Goal: Task Accomplishment & Management: Manage account settings

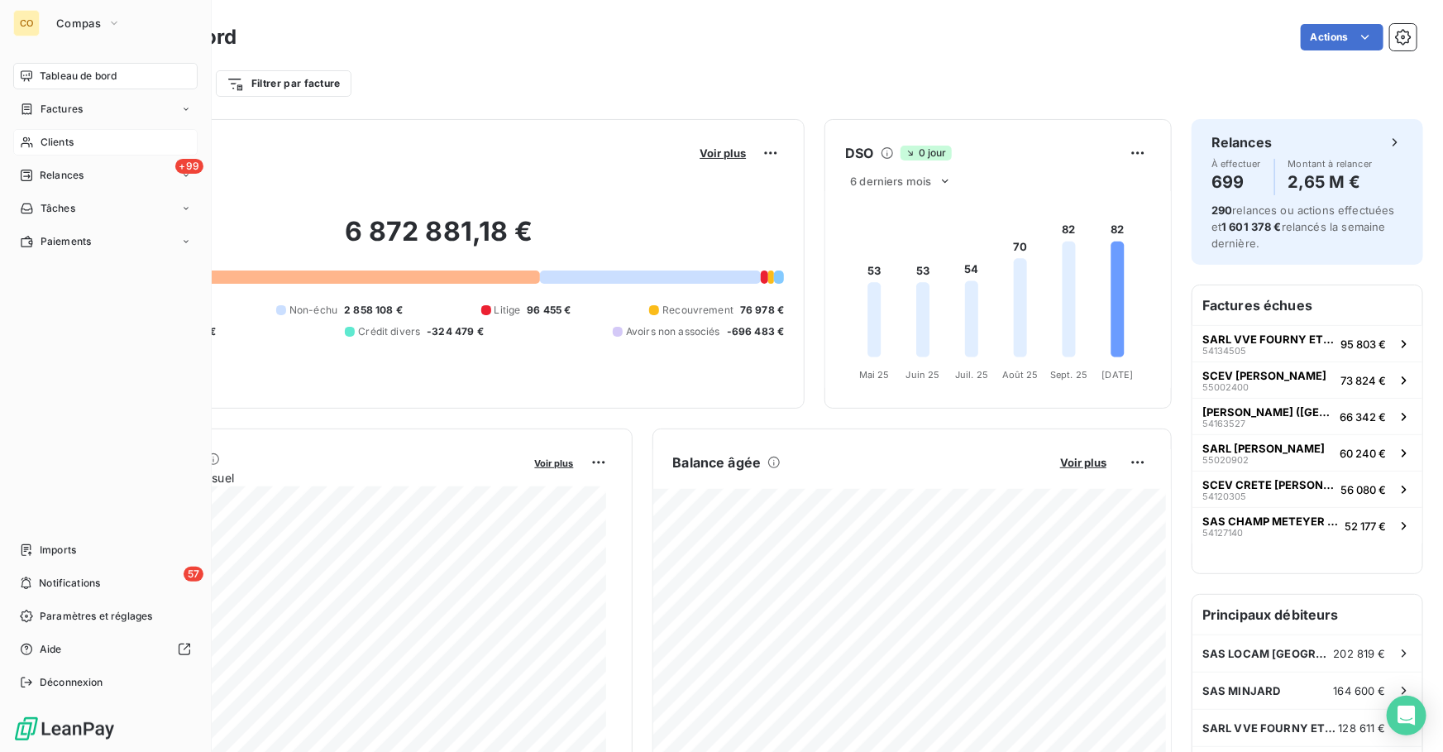
click at [55, 144] on span "Clients" at bounding box center [57, 142] width 33 height 15
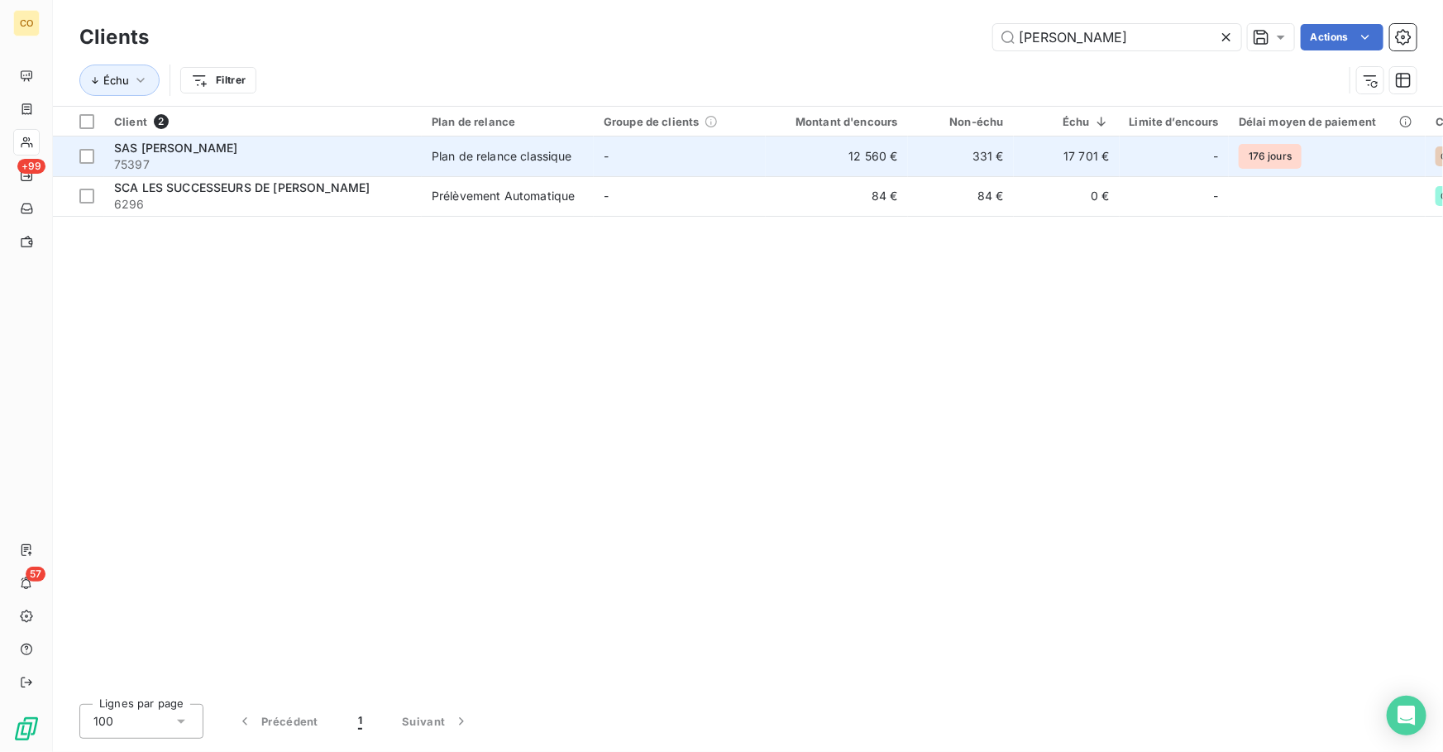
type input "[PERSON_NAME]"
click at [257, 159] on span "75397" at bounding box center [263, 164] width 298 height 17
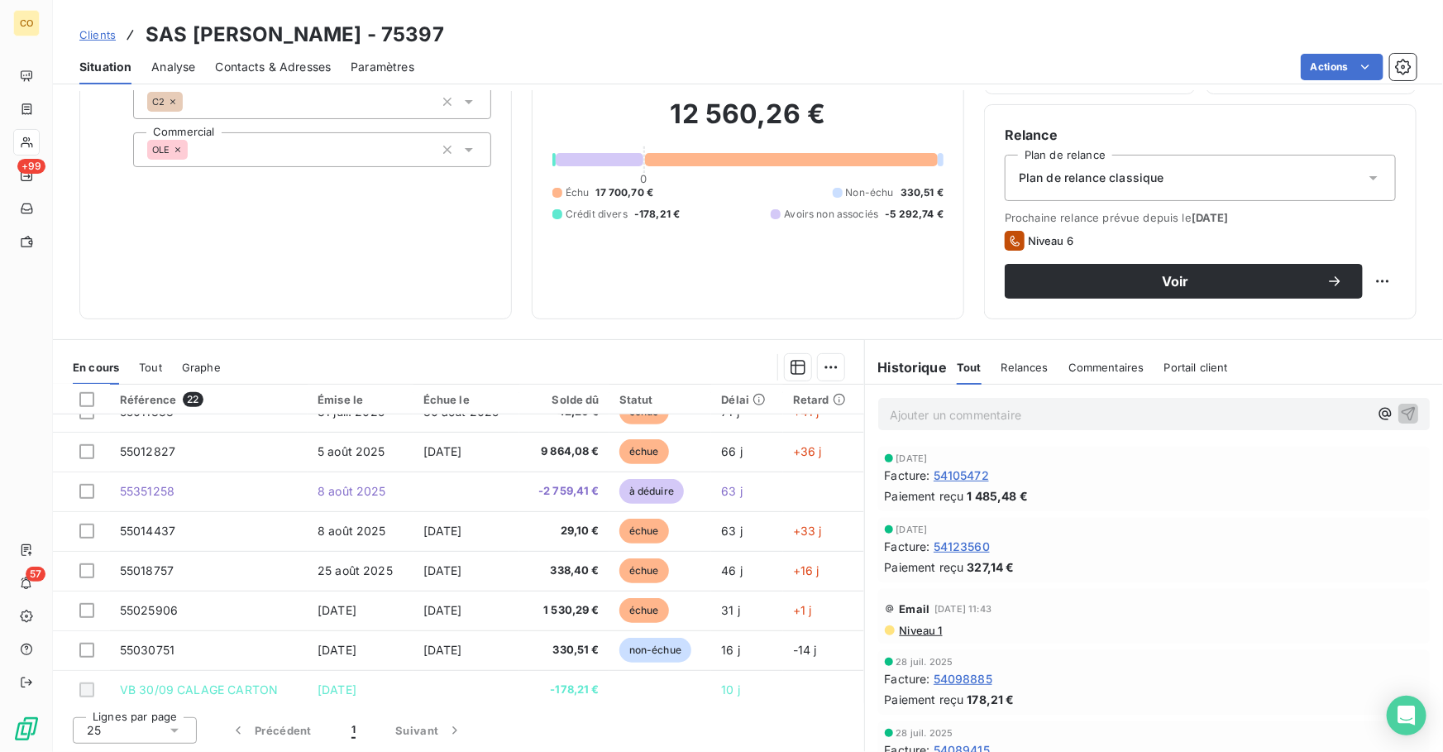
scroll to position [585, 0]
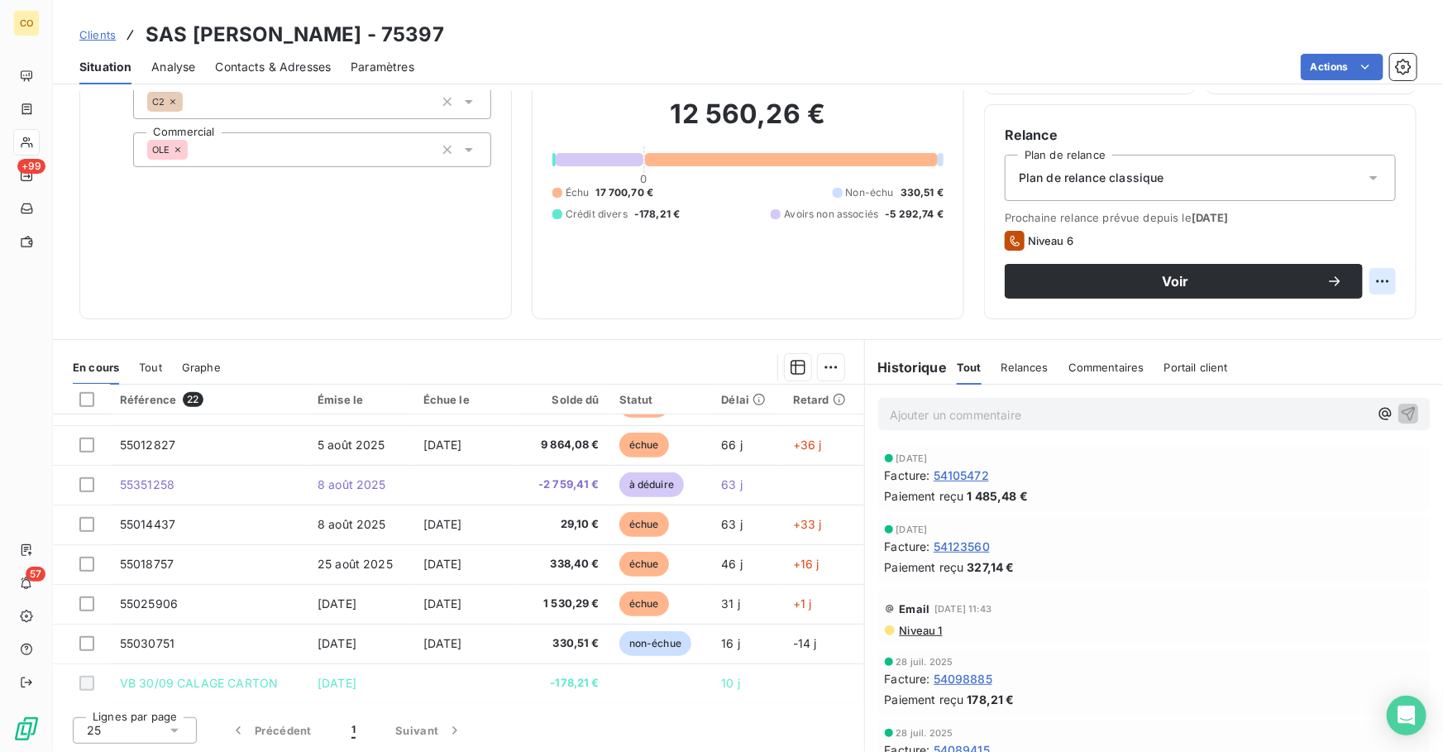
click at [1372, 283] on html "CO +99 57 Clients SAS [PERSON_NAME] - 75397 Situation Analyse Contacts & Adress…" at bounding box center [721, 376] width 1443 height 752
click at [1333, 314] on div "Replanifier cette action" at bounding box center [1304, 317] width 148 height 26
select select "9"
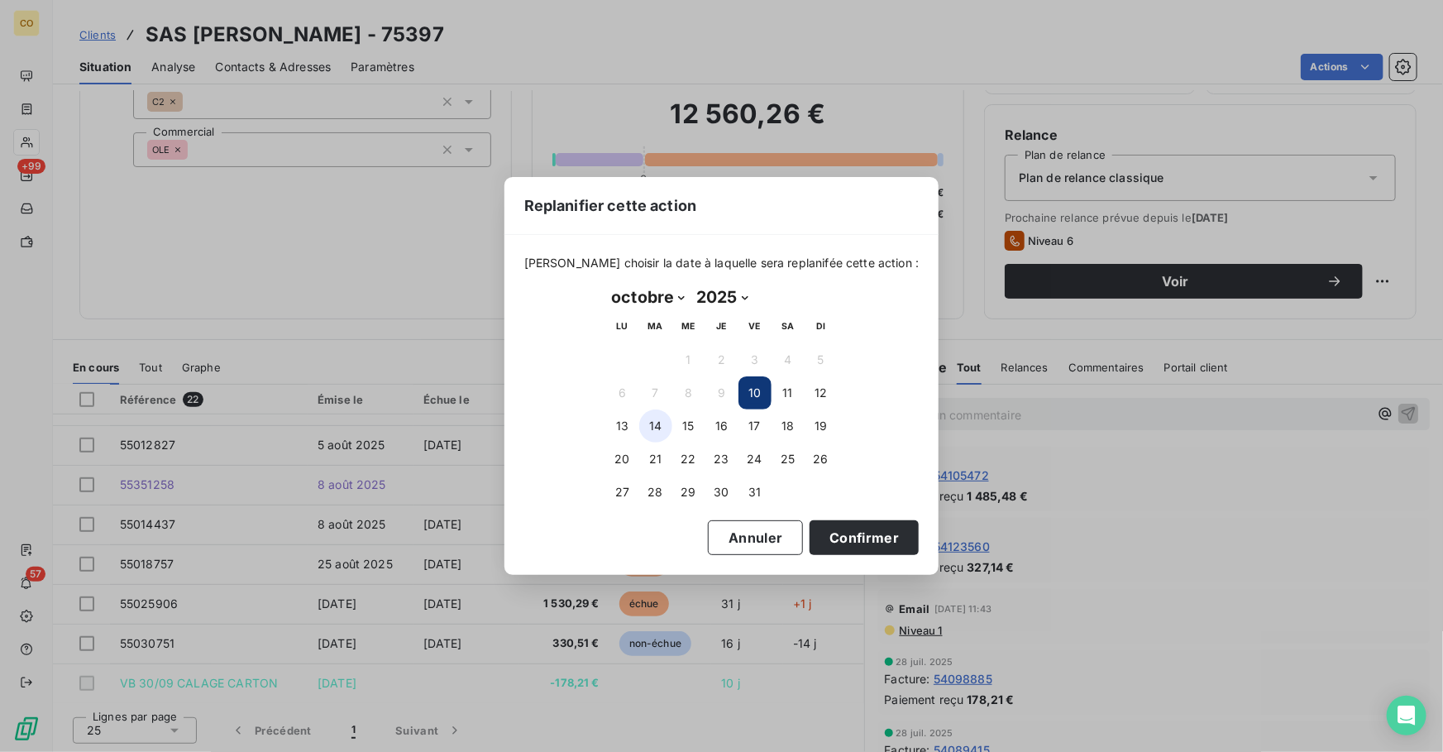
click at [657, 428] on button "14" at bounding box center [655, 425] width 33 height 33
click at [825, 530] on button "Confirmer" at bounding box center [864, 537] width 109 height 35
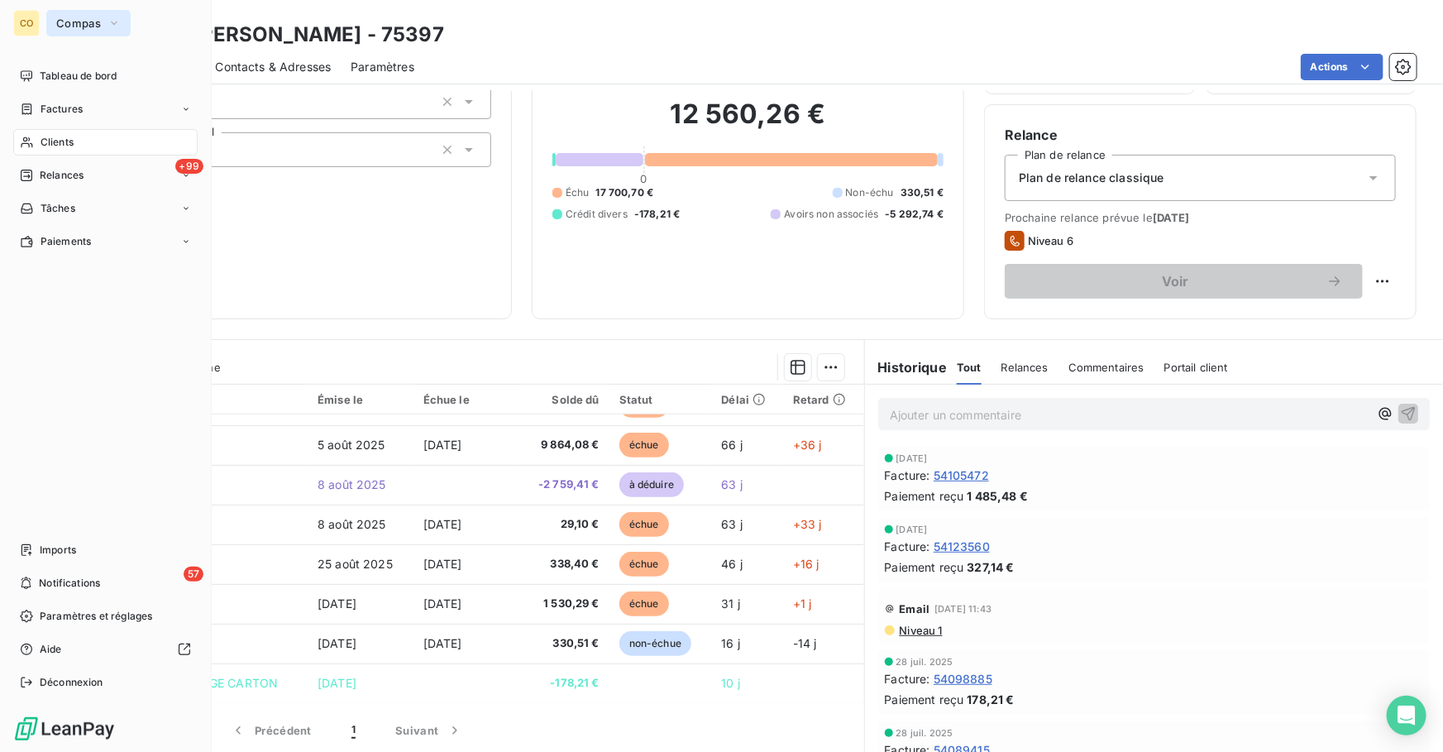
click at [77, 17] on span "Compas" at bounding box center [78, 23] width 45 height 13
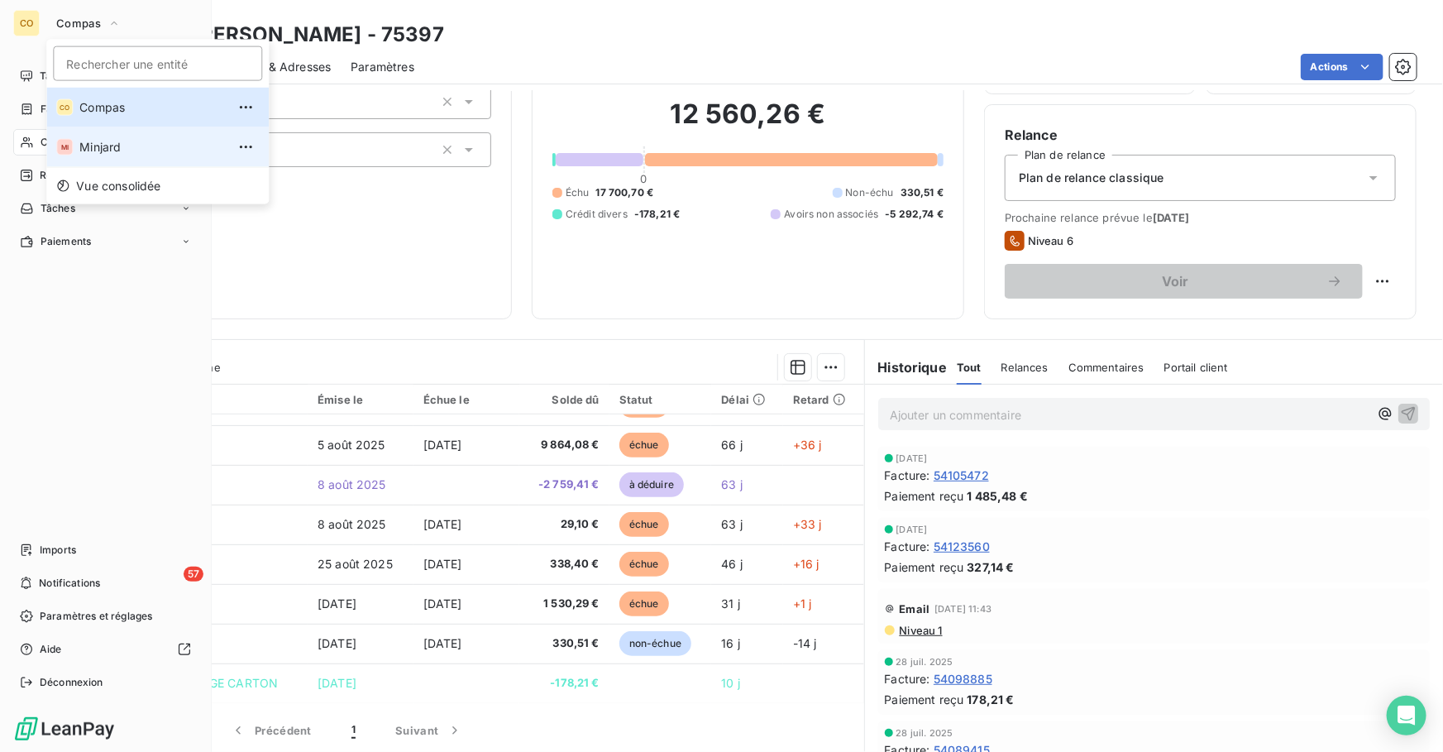
click at [114, 142] on span "Minjard" at bounding box center [152, 147] width 146 height 17
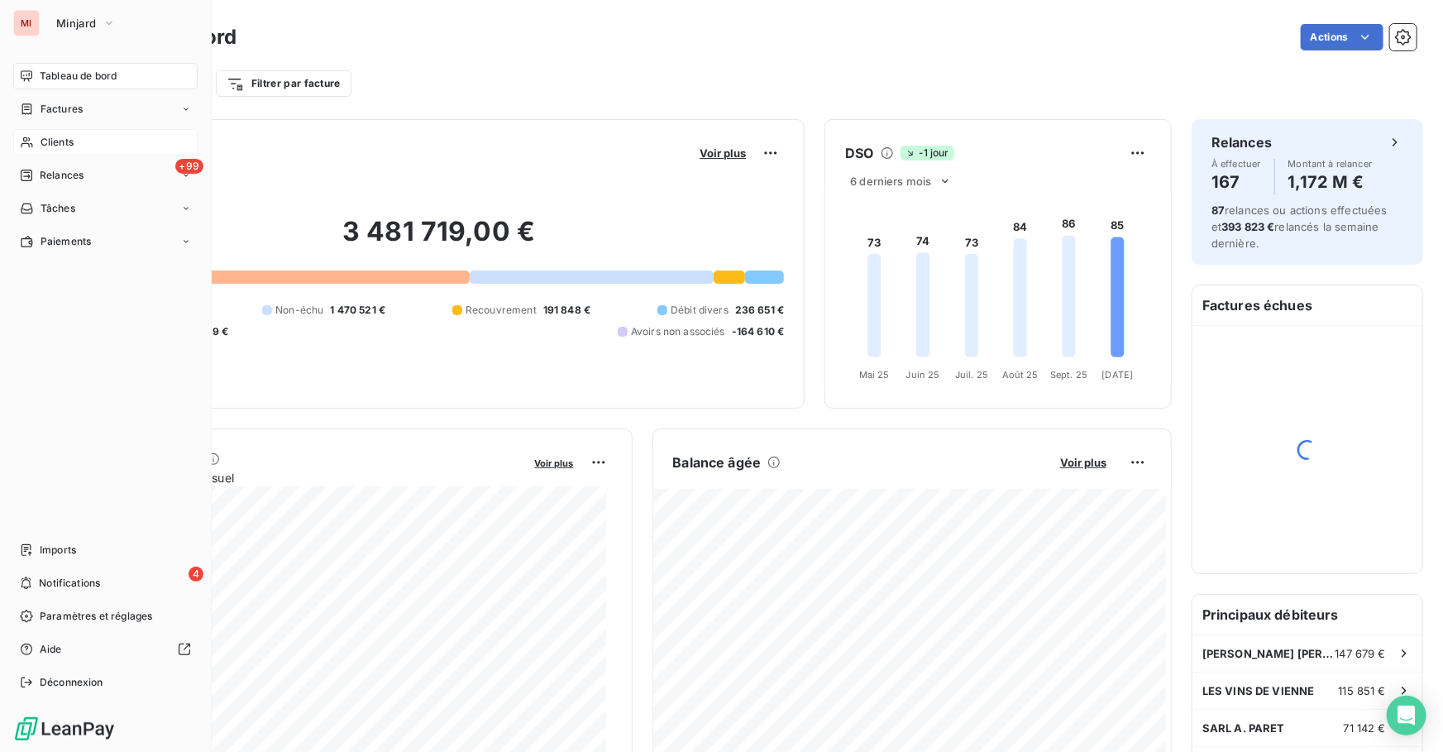
click at [69, 140] on span "Clients" at bounding box center [57, 142] width 33 height 15
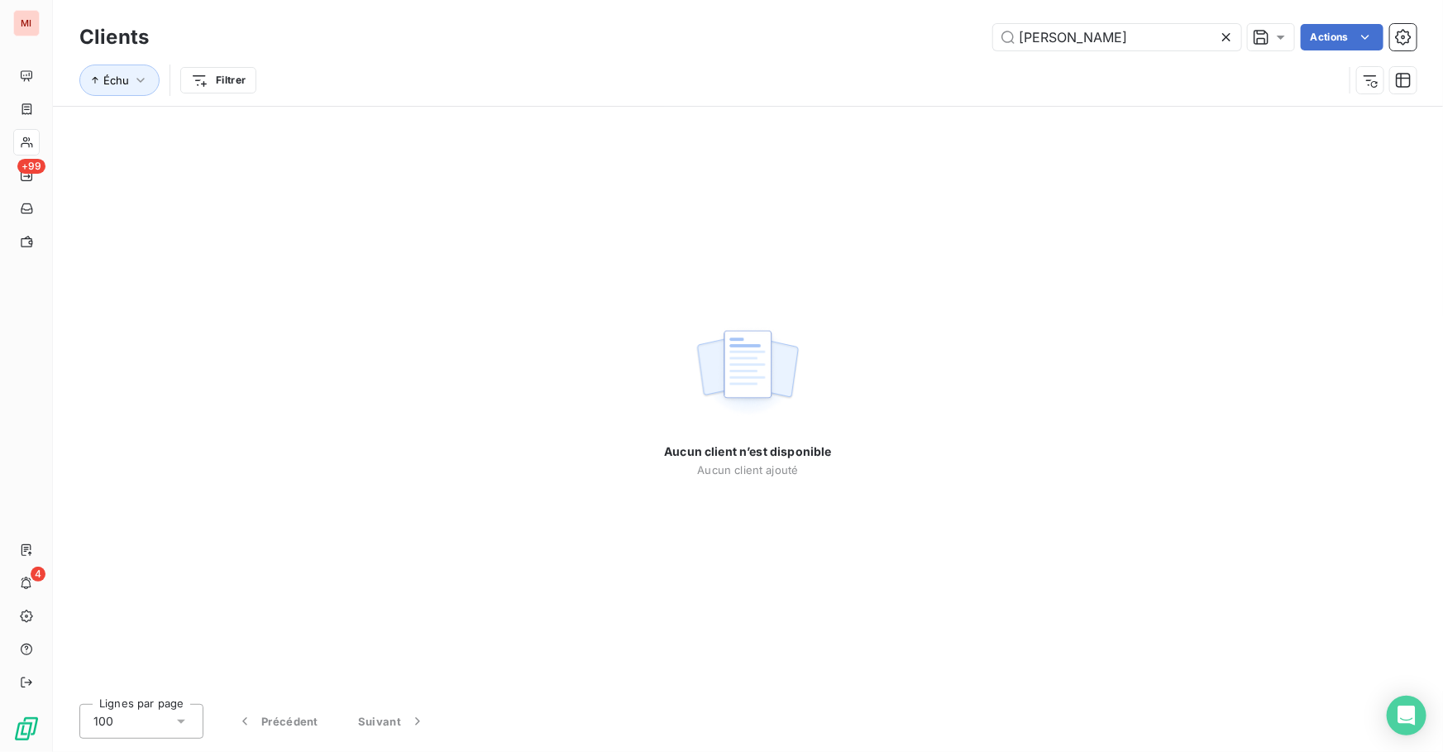
drag, startPoint x: 1078, startPoint y: 37, endPoint x: 865, endPoint y: 37, distance: 212.6
click at [866, 37] on div "[PERSON_NAME] Actions" at bounding box center [793, 37] width 1248 height 26
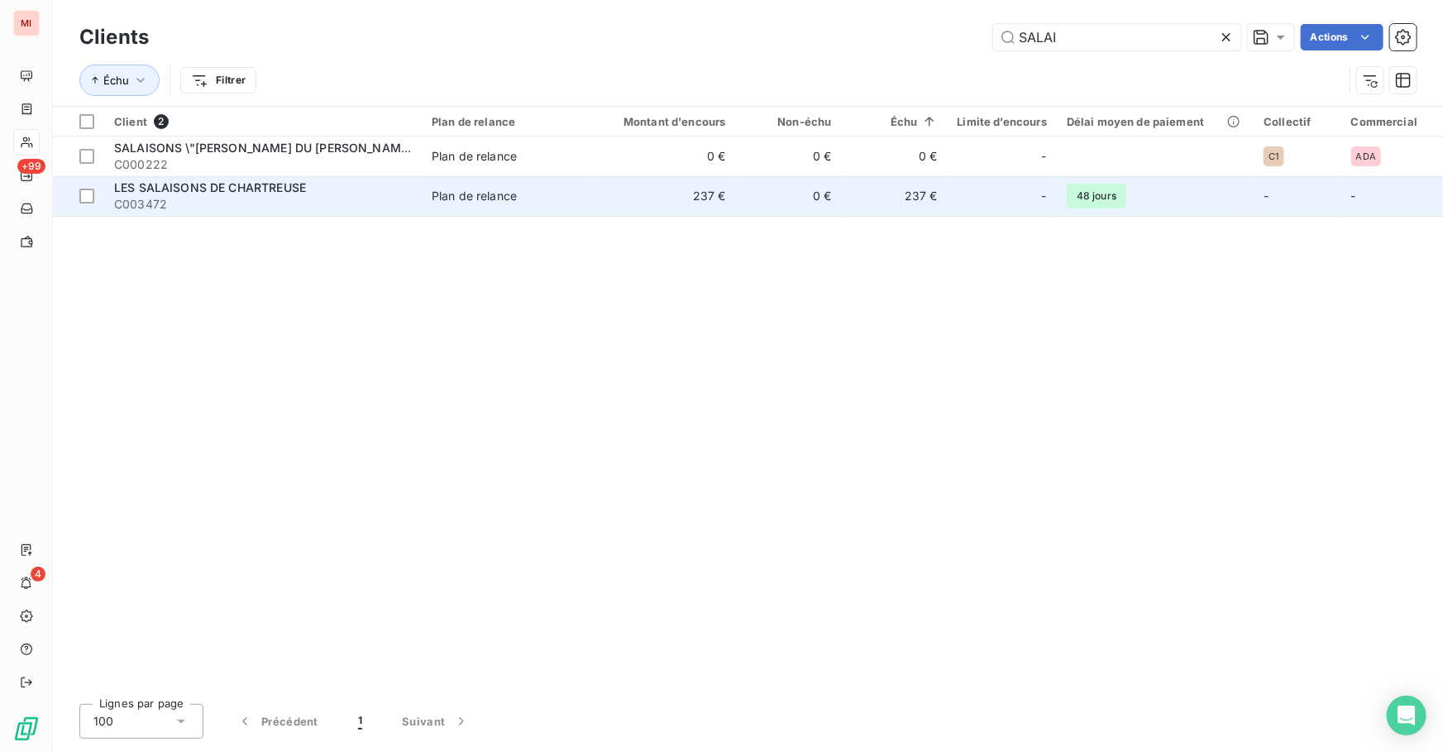
type input "SALAI"
click at [468, 190] on div "Plan de relance" at bounding box center [474, 196] width 85 height 17
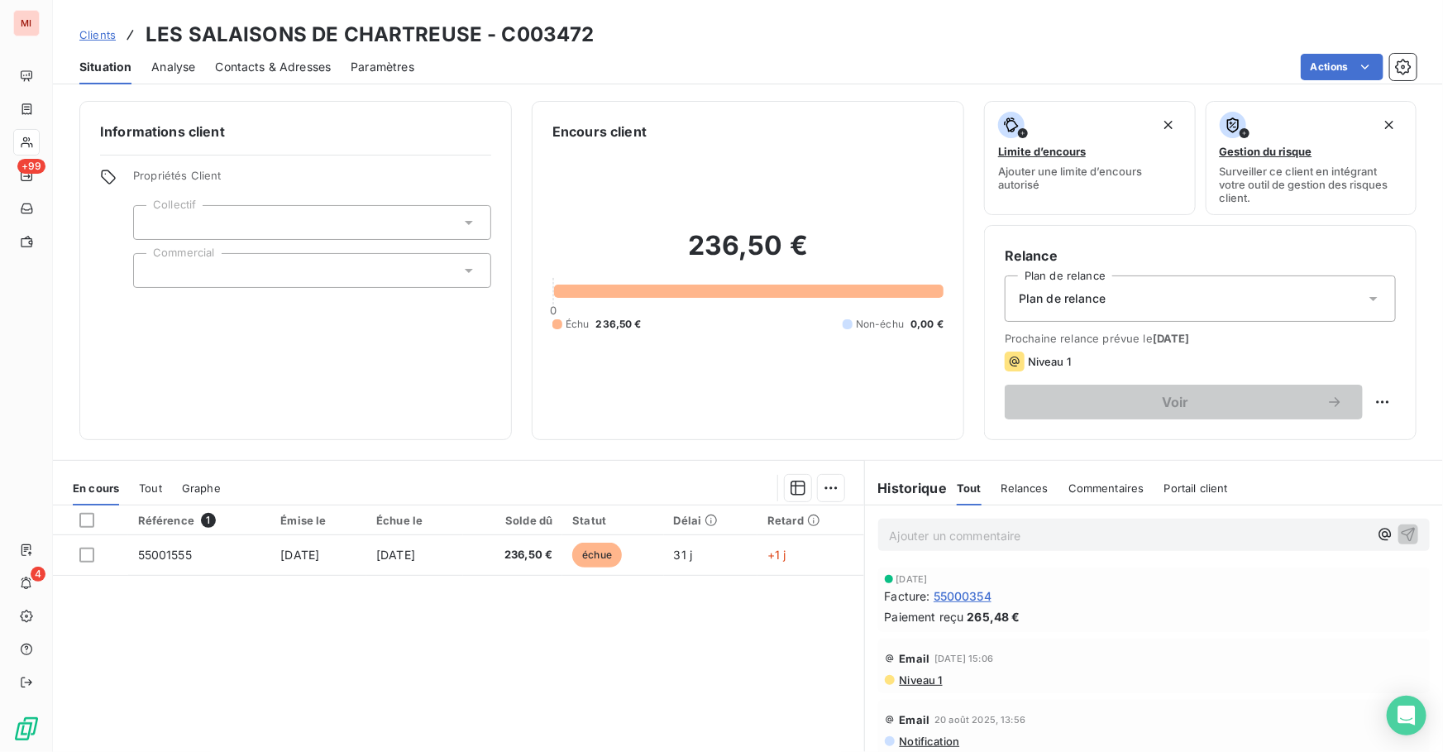
click at [98, 41] on link "Clients" at bounding box center [97, 34] width 36 height 17
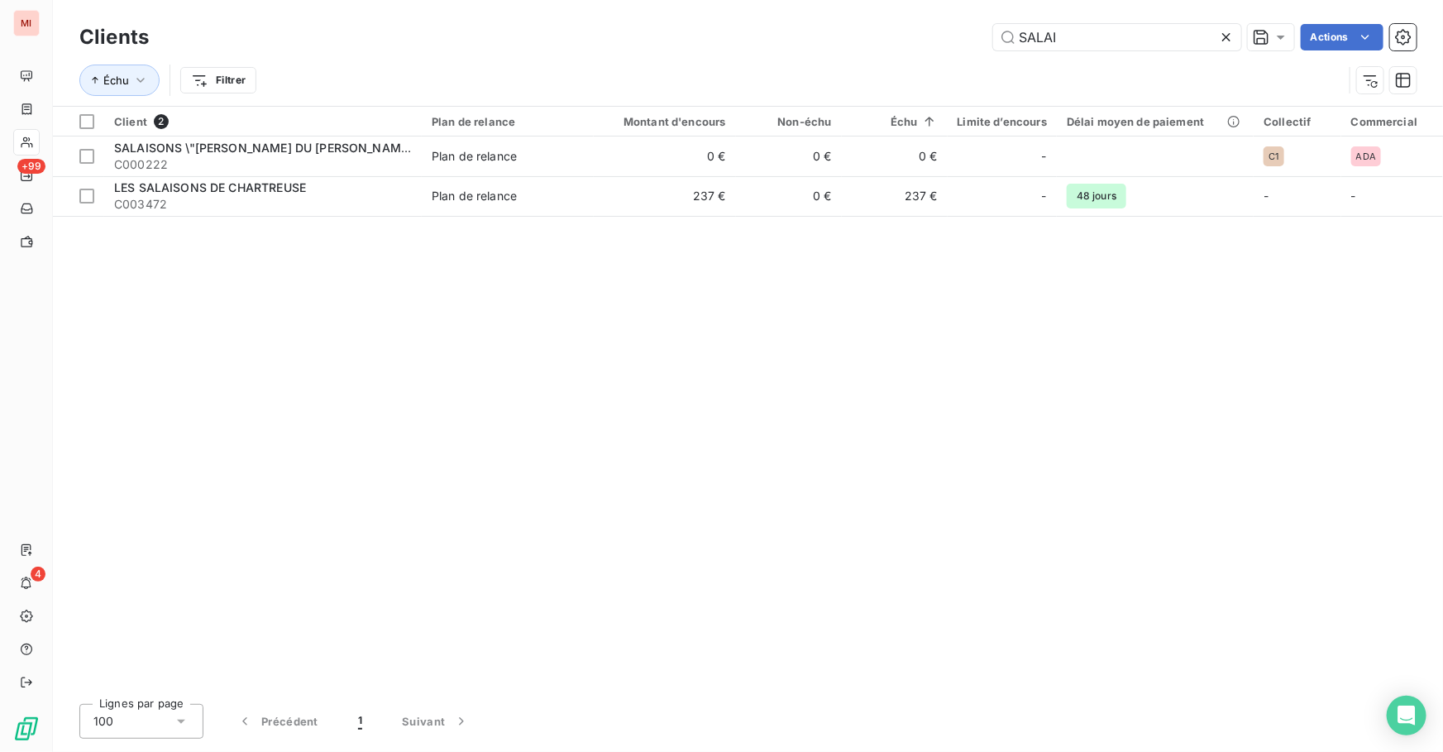
drag, startPoint x: 1120, startPoint y: 33, endPoint x: 777, endPoint y: 22, distance: 343.5
click at [777, 22] on div "Clients SALAI Actions" at bounding box center [748, 37] width 1338 height 35
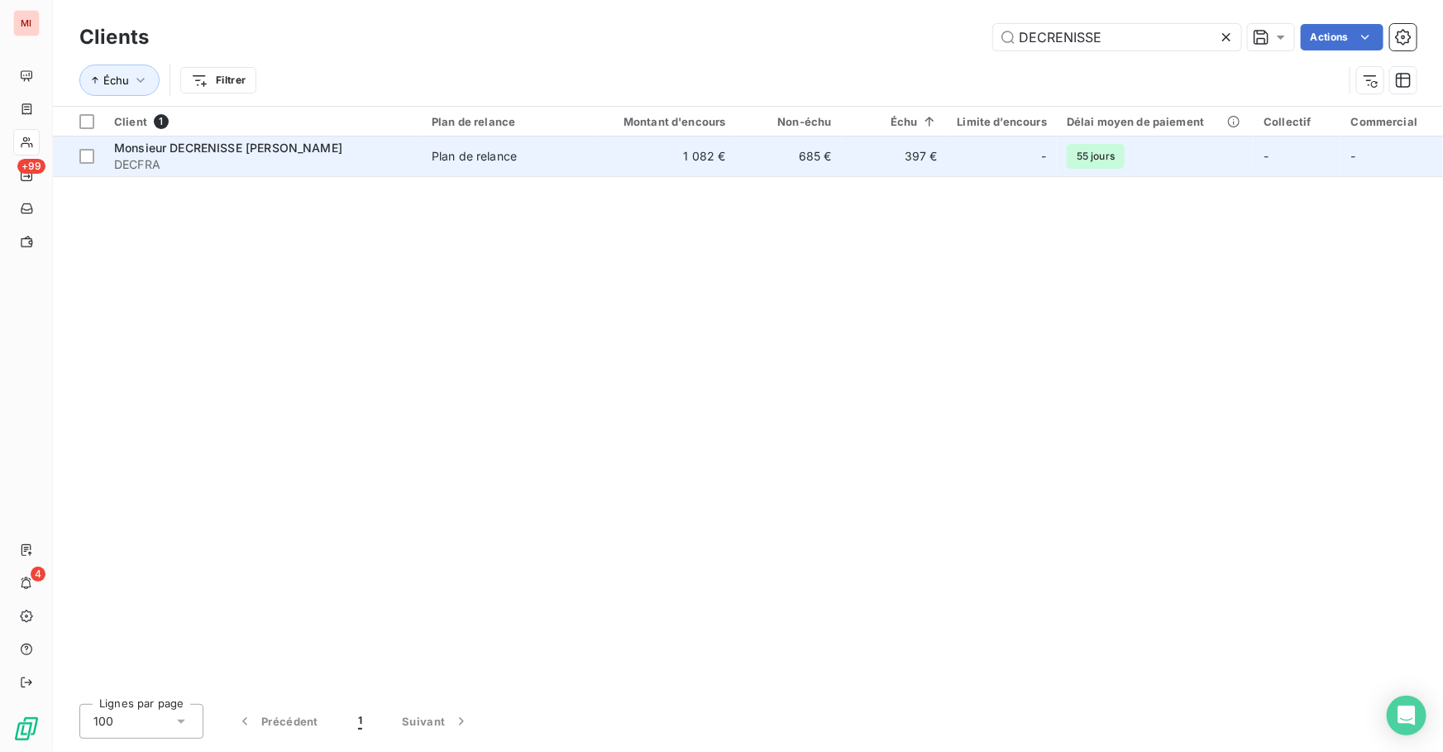
type input "DECRENISSE"
click at [634, 156] on td "1 082 €" at bounding box center [665, 156] width 142 height 40
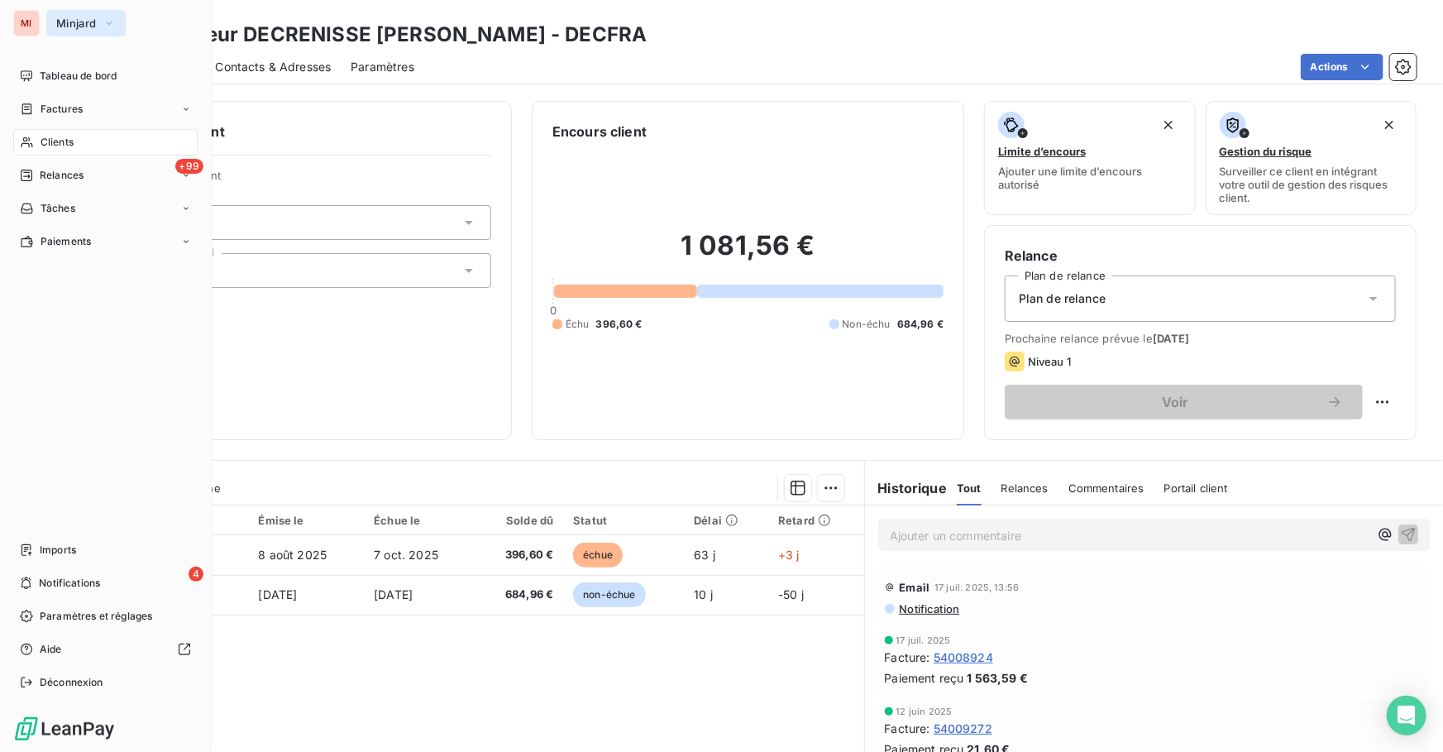
click at [92, 13] on button "Minjard" at bounding box center [85, 23] width 79 height 26
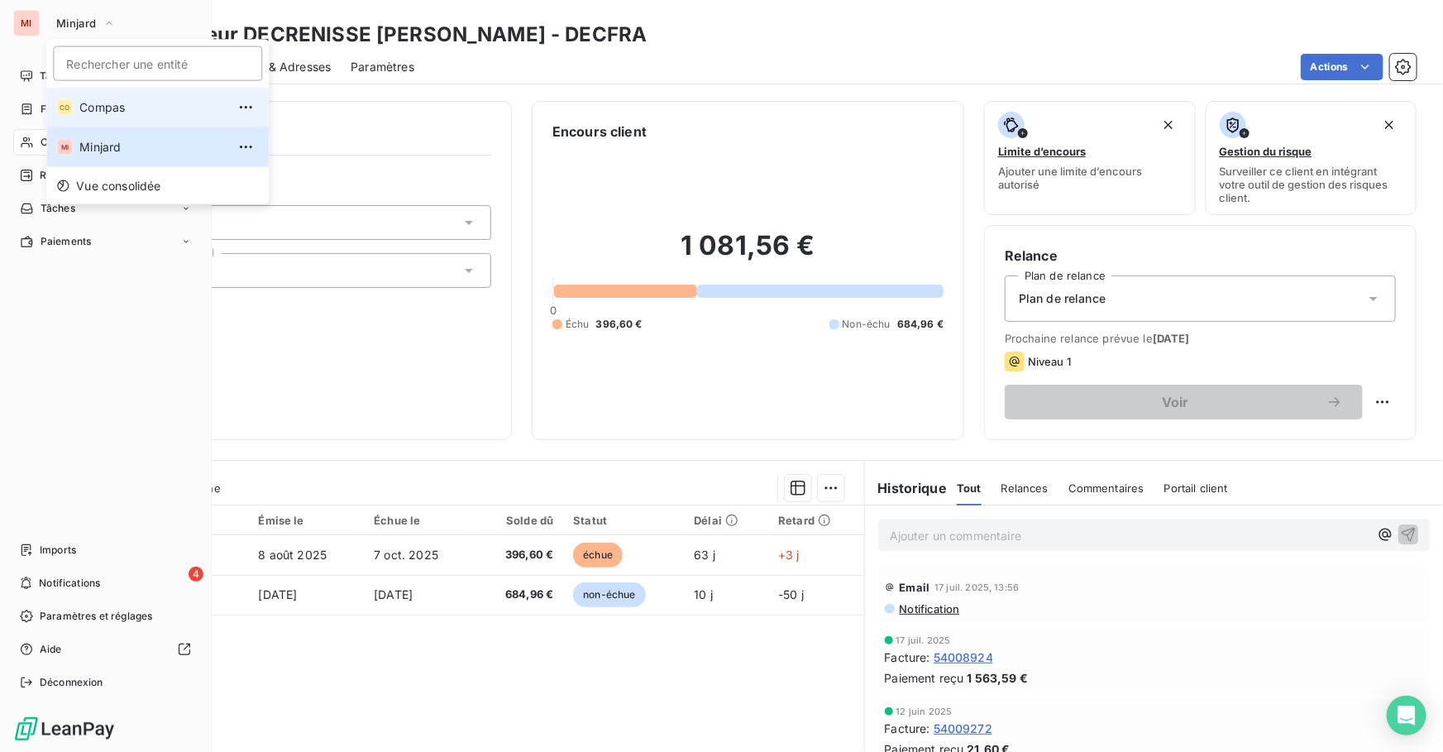
click at [91, 100] on span "Compas" at bounding box center [152, 107] width 146 height 17
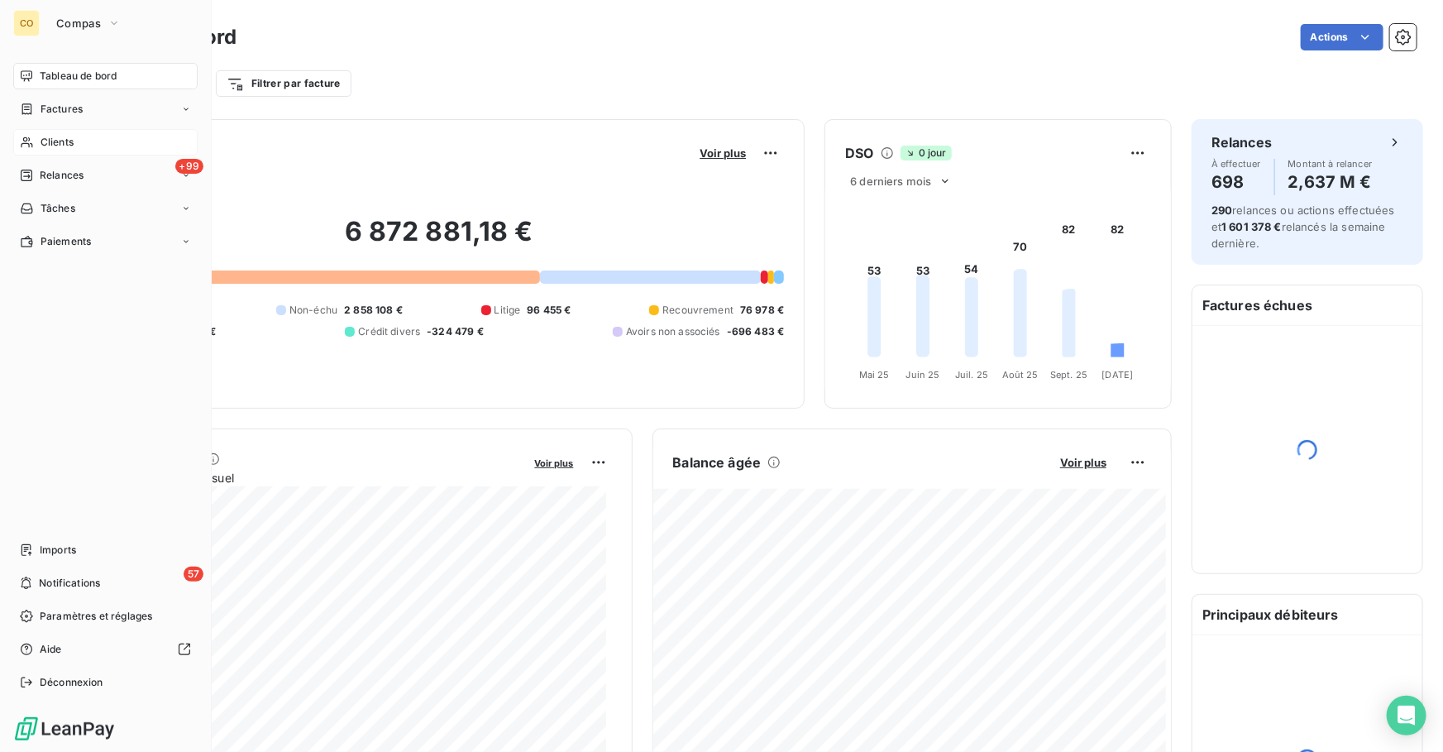
click at [78, 141] on div "Clients" at bounding box center [105, 142] width 184 height 26
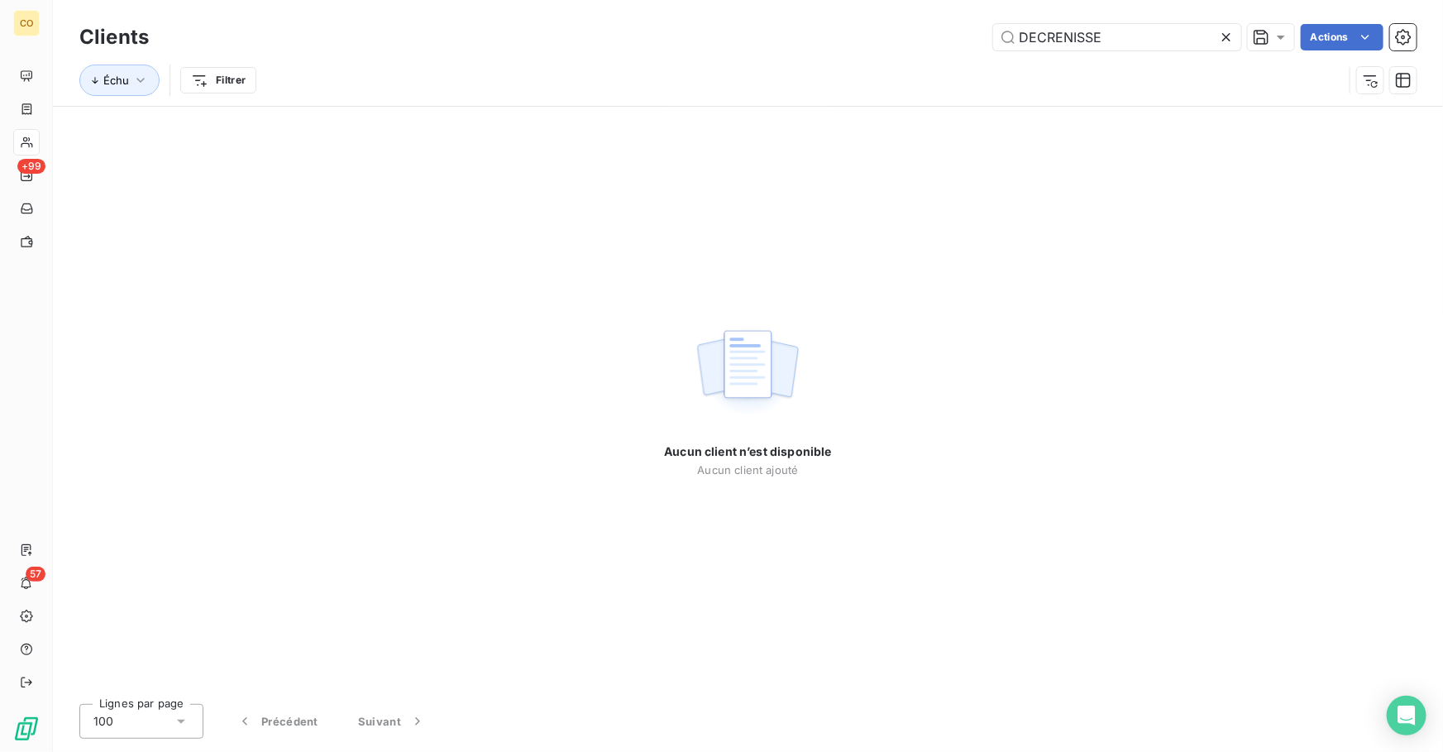
drag, startPoint x: 899, startPoint y: 8, endPoint x: 810, endPoint y: 3, distance: 89.5
click at [810, 3] on div "Clients DECRENISSE Actions Échu Filtrer" at bounding box center [748, 53] width 1390 height 106
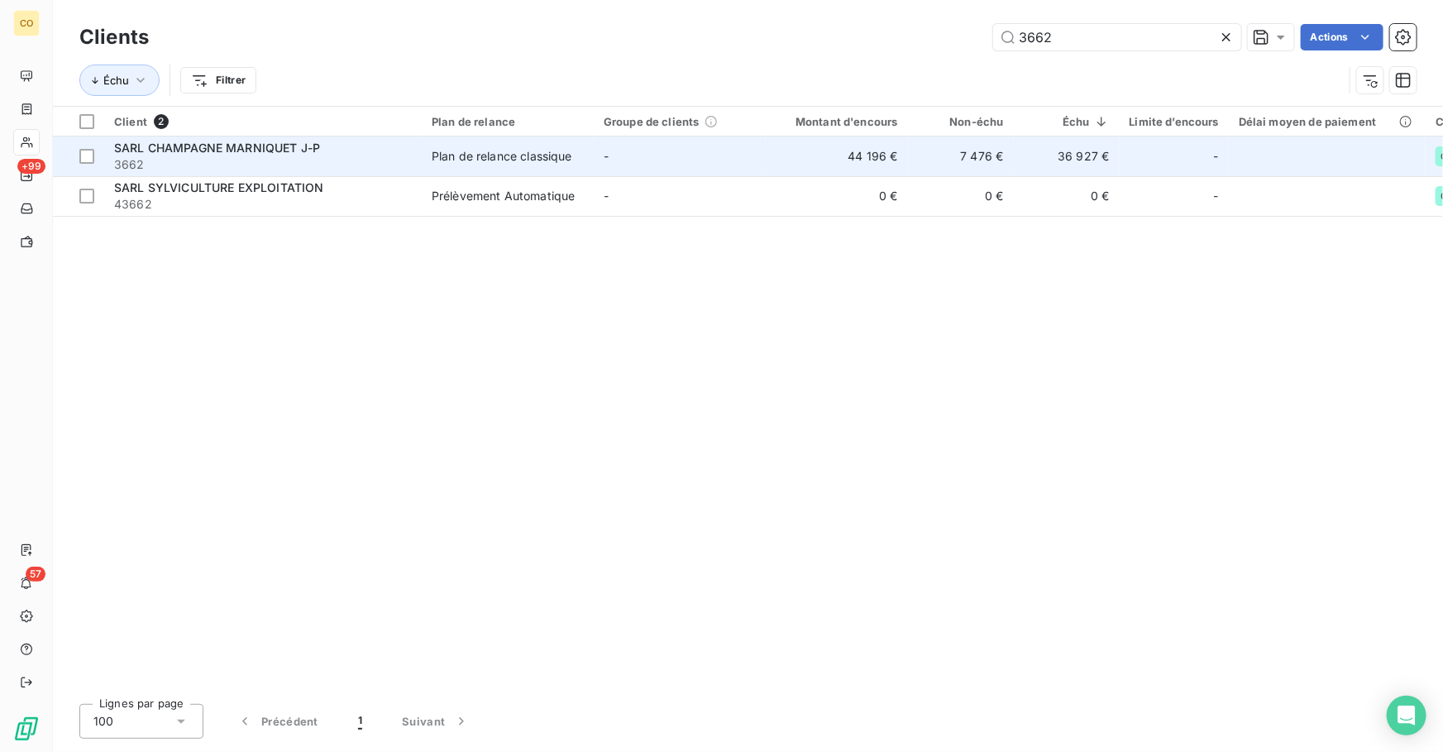
type input "3662"
click at [317, 158] on span "3662" at bounding box center [263, 164] width 298 height 17
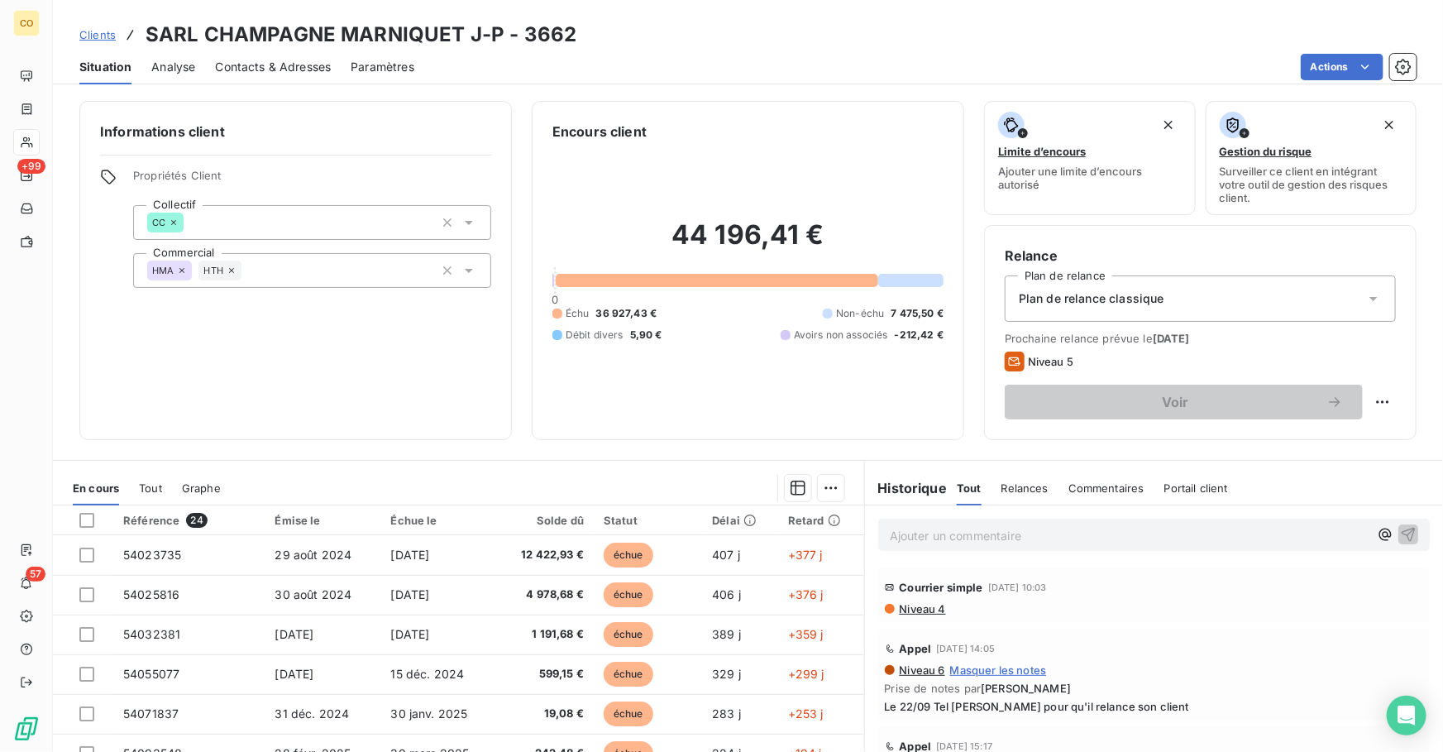
click at [927, 610] on span "Niveau 4" at bounding box center [922, 608] width 48 height 13
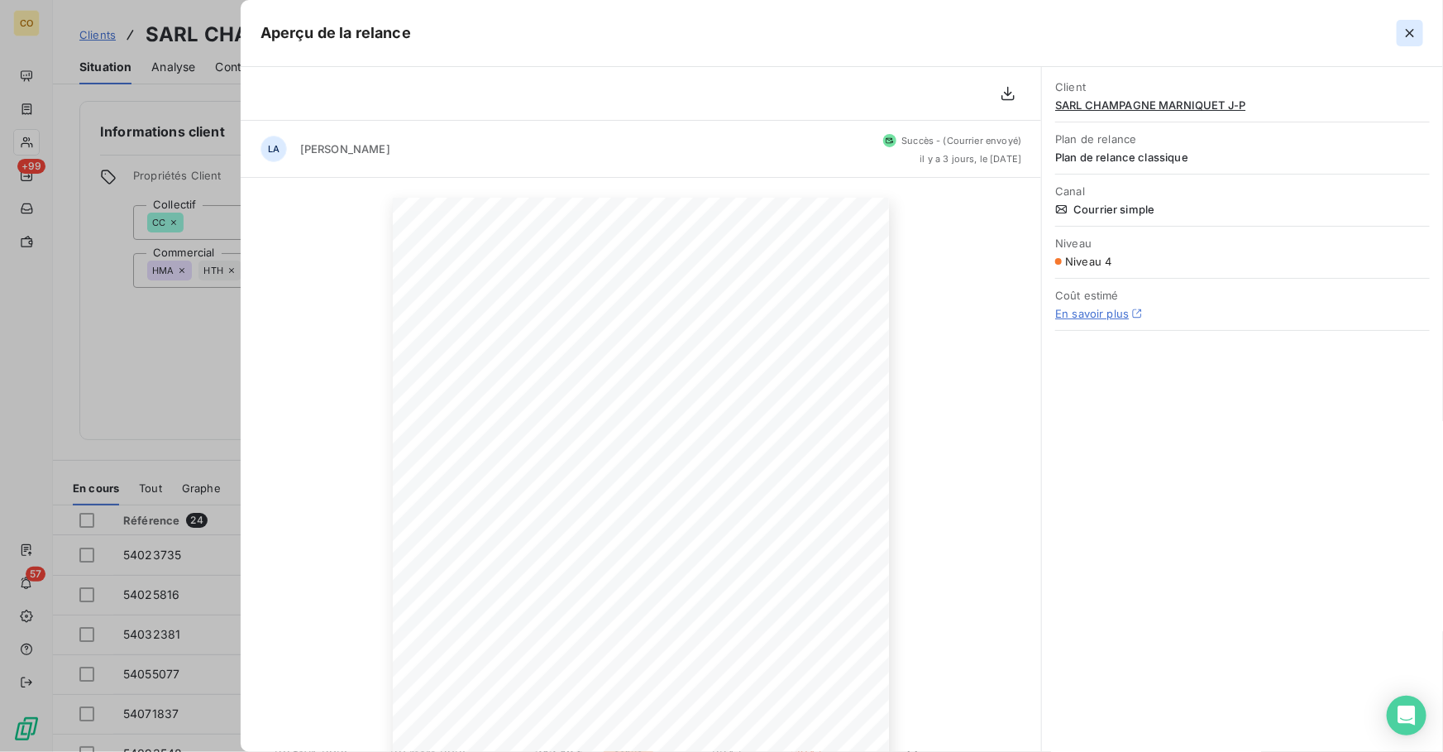
click at [1401, 34] on button "button" at bounding box center [1410, 33] width 26 height 26
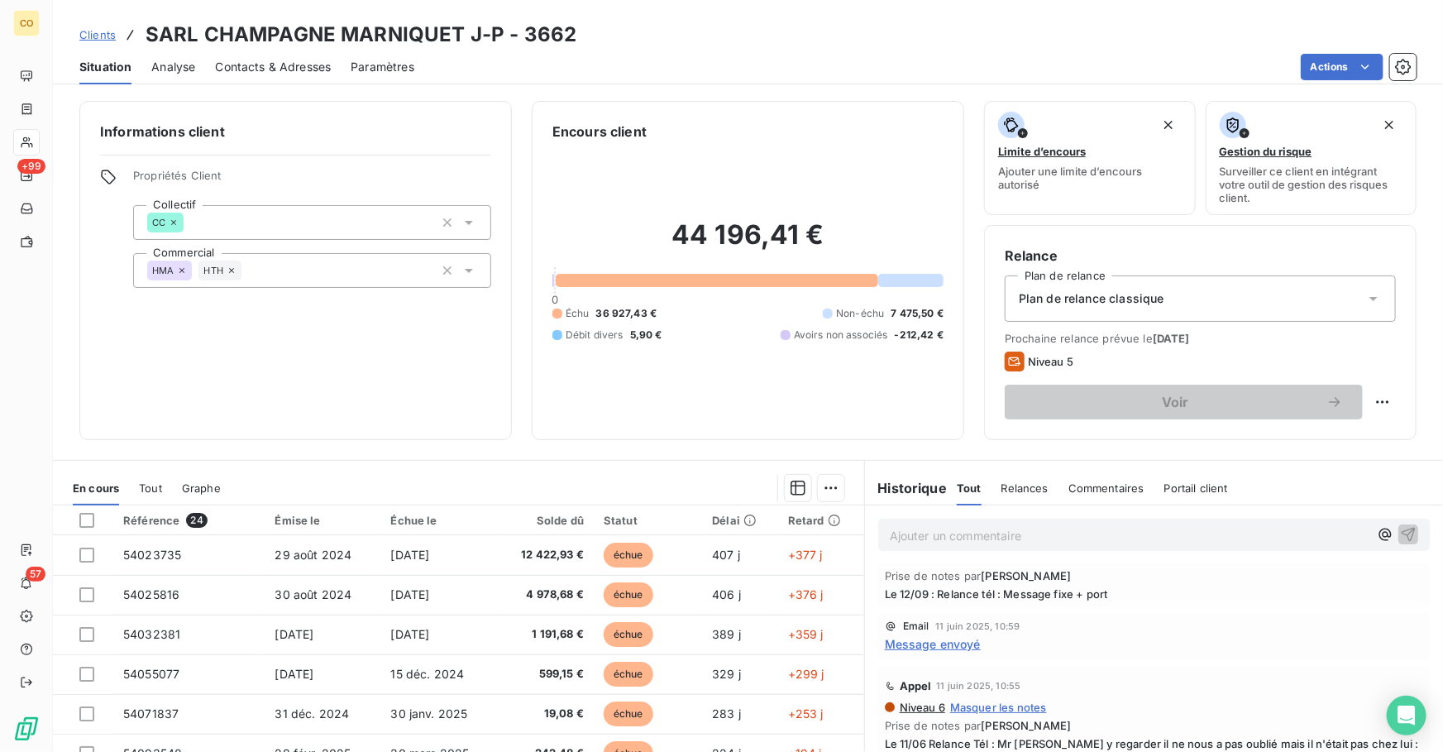
scroll to position [218, 0]
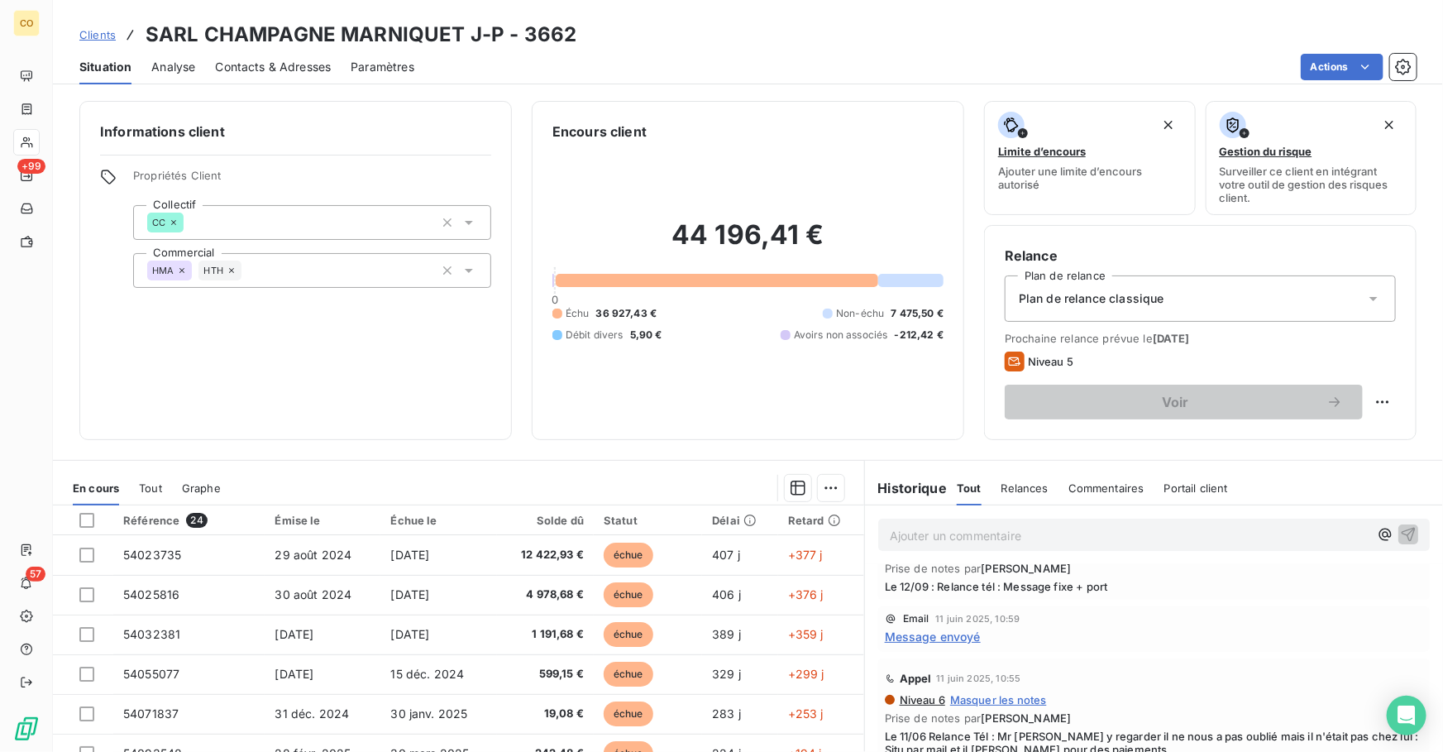
click at [951, 634] on span "Message envoyé" at bounding box center [933, 636] width 96 height 17
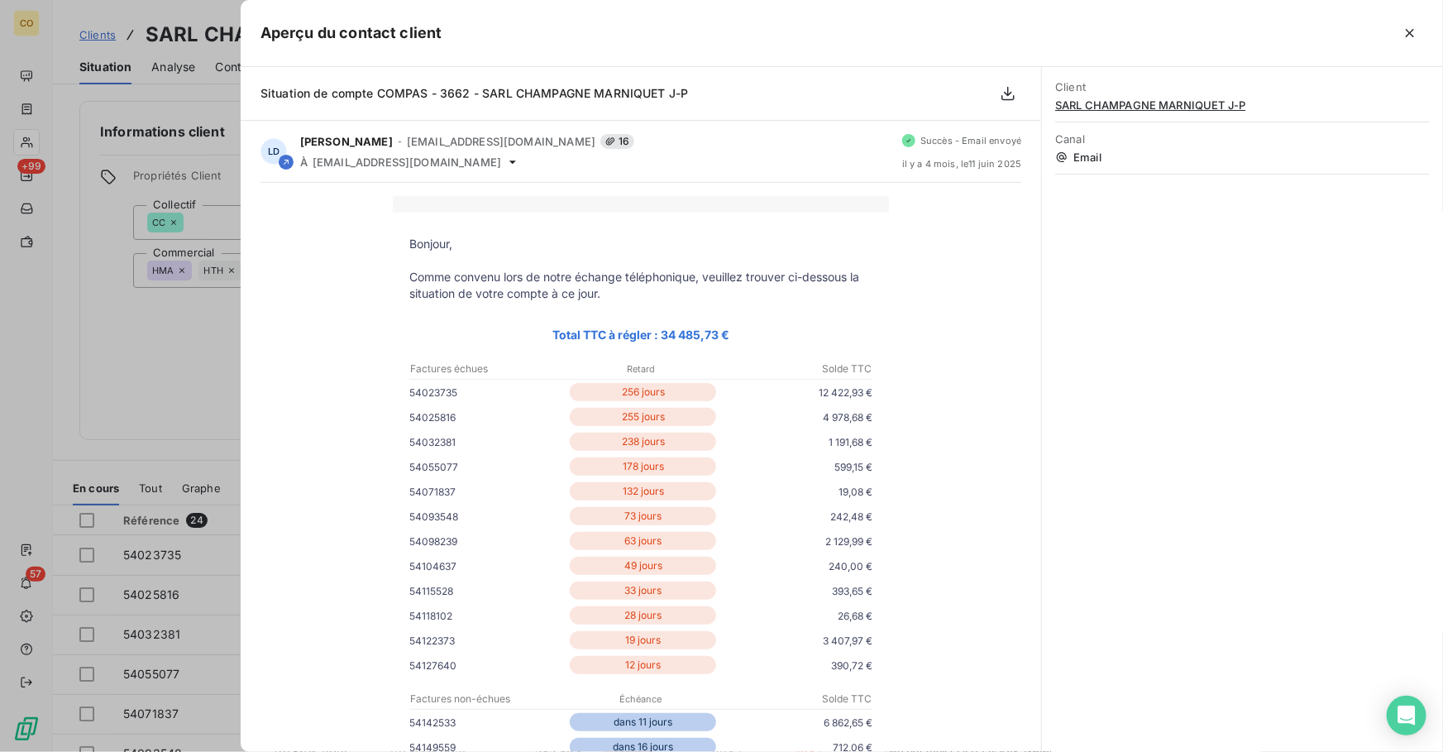
scroll to position [74, 0]
